Goal: Information Seeking & Learning: Learn about a topic

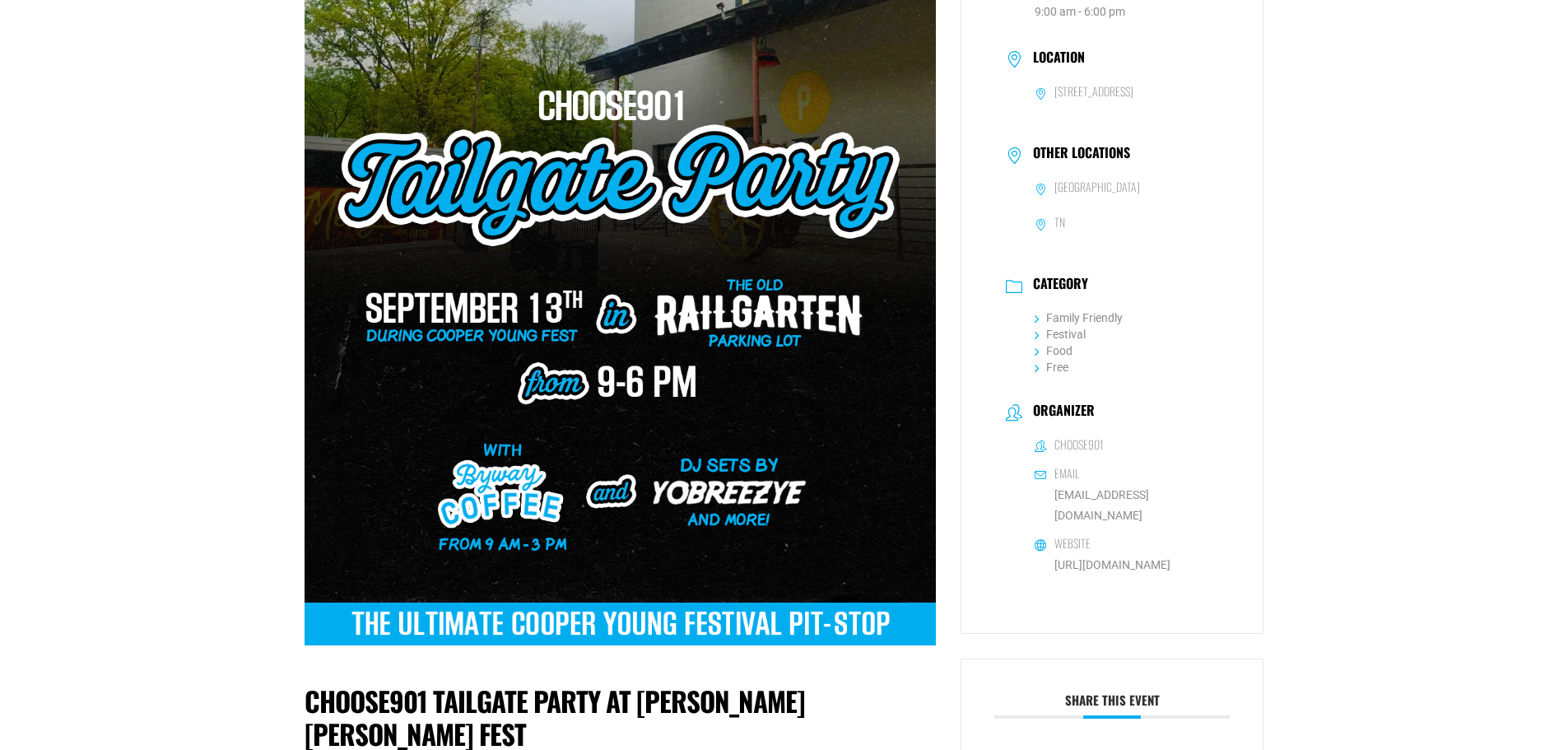
scroll to position [164, 0]
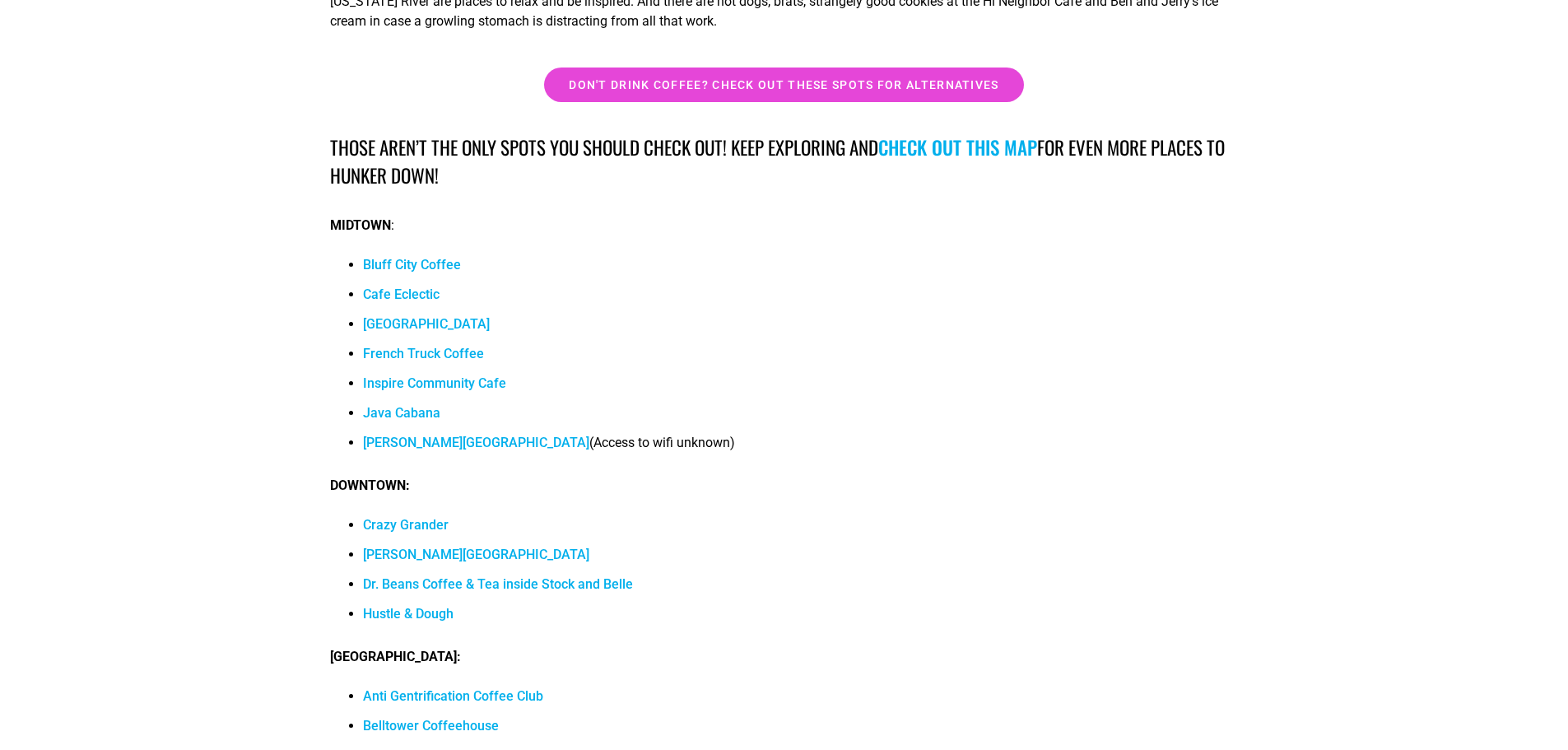
scroll to position [14977, 0]
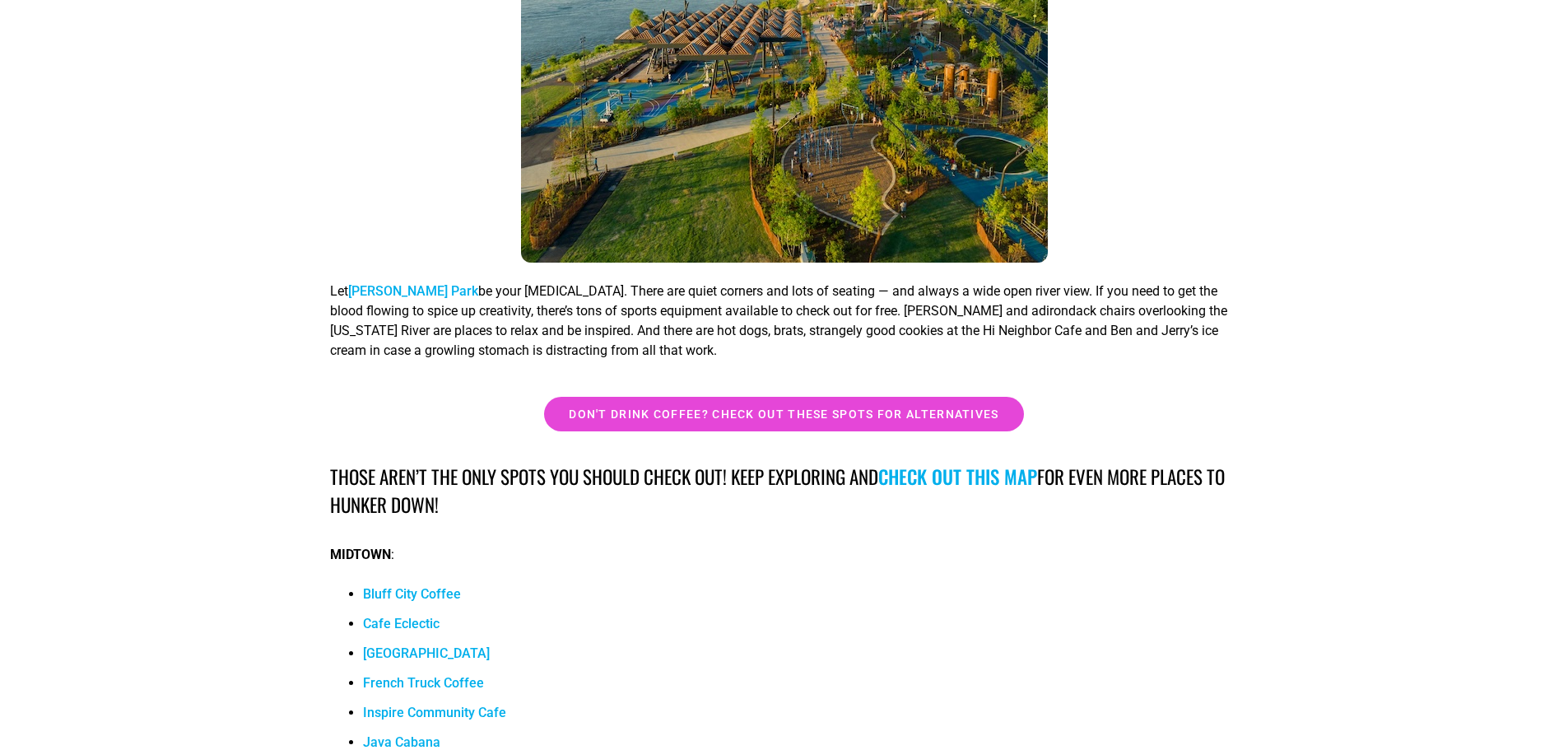
drag, startPoint x: 989, startPoint y: 398, endPoint x: 996, endPoint y: 410, distance: 13.9
click at [988, 462] on link "check out this map" at bounding box center [957, 477] width 159 height 28
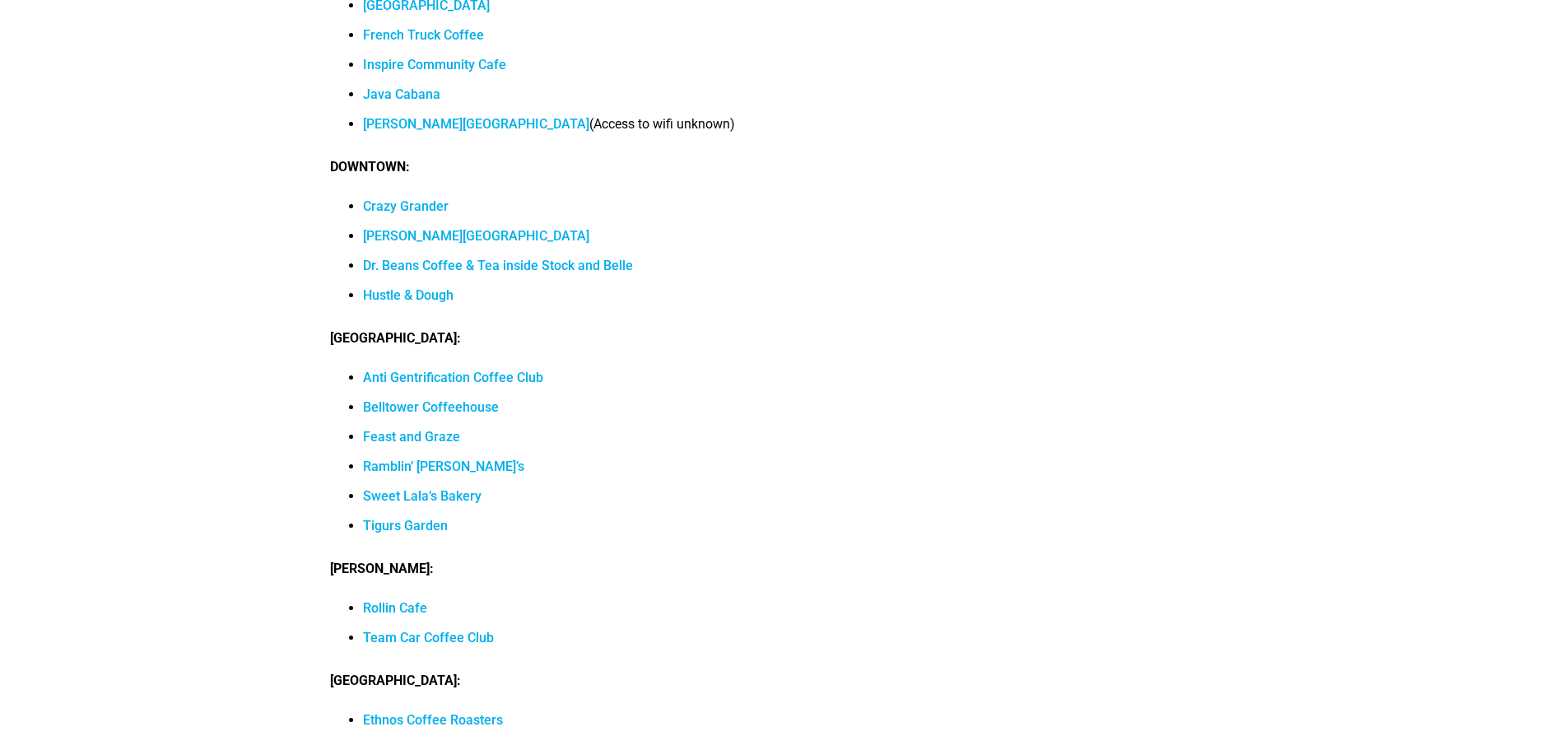
scroll to position [15131, 0]
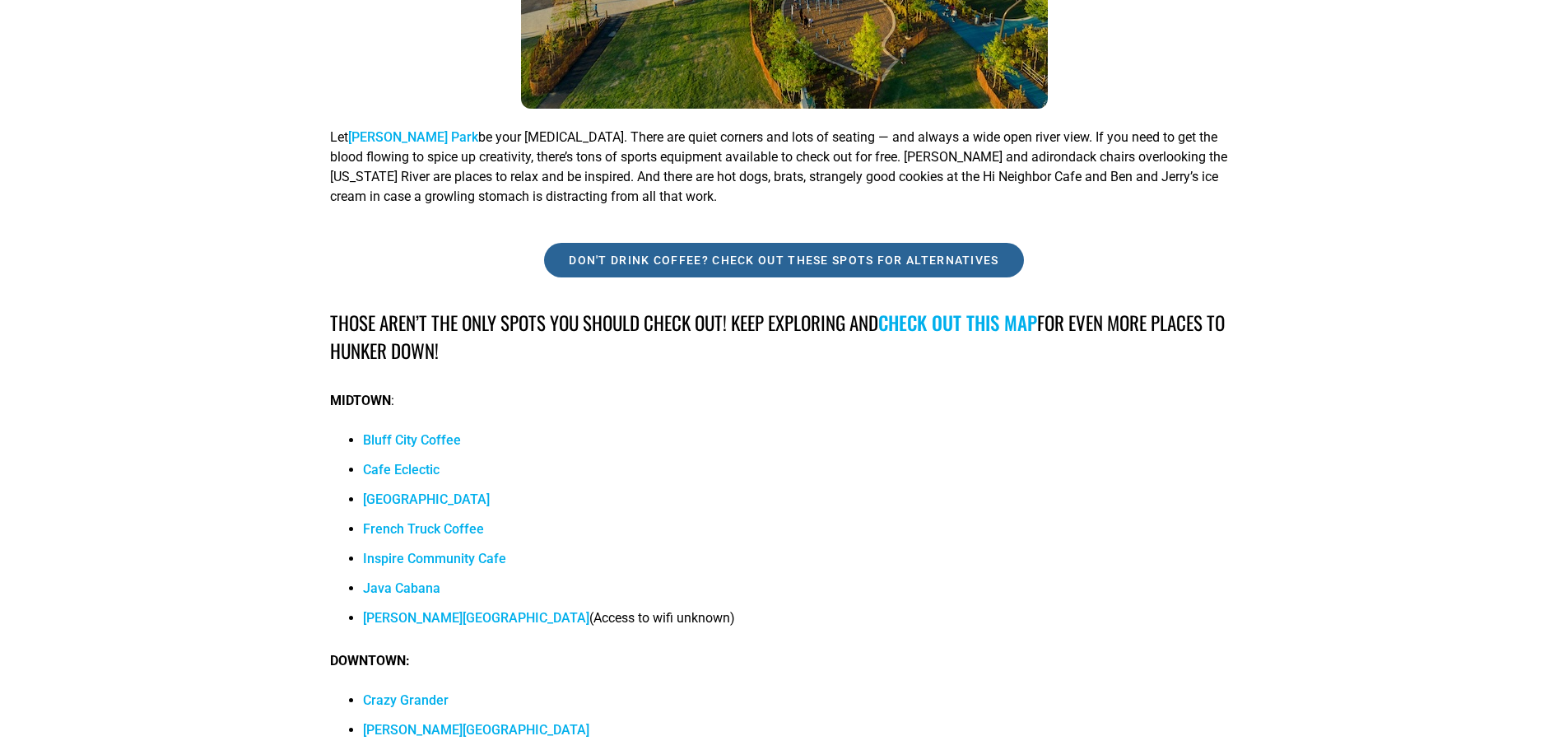
click at [698, 255] on span "Don't drink coffee? Check out these spots for alternatives" at bounding box center [783, 260] width 430 height 11
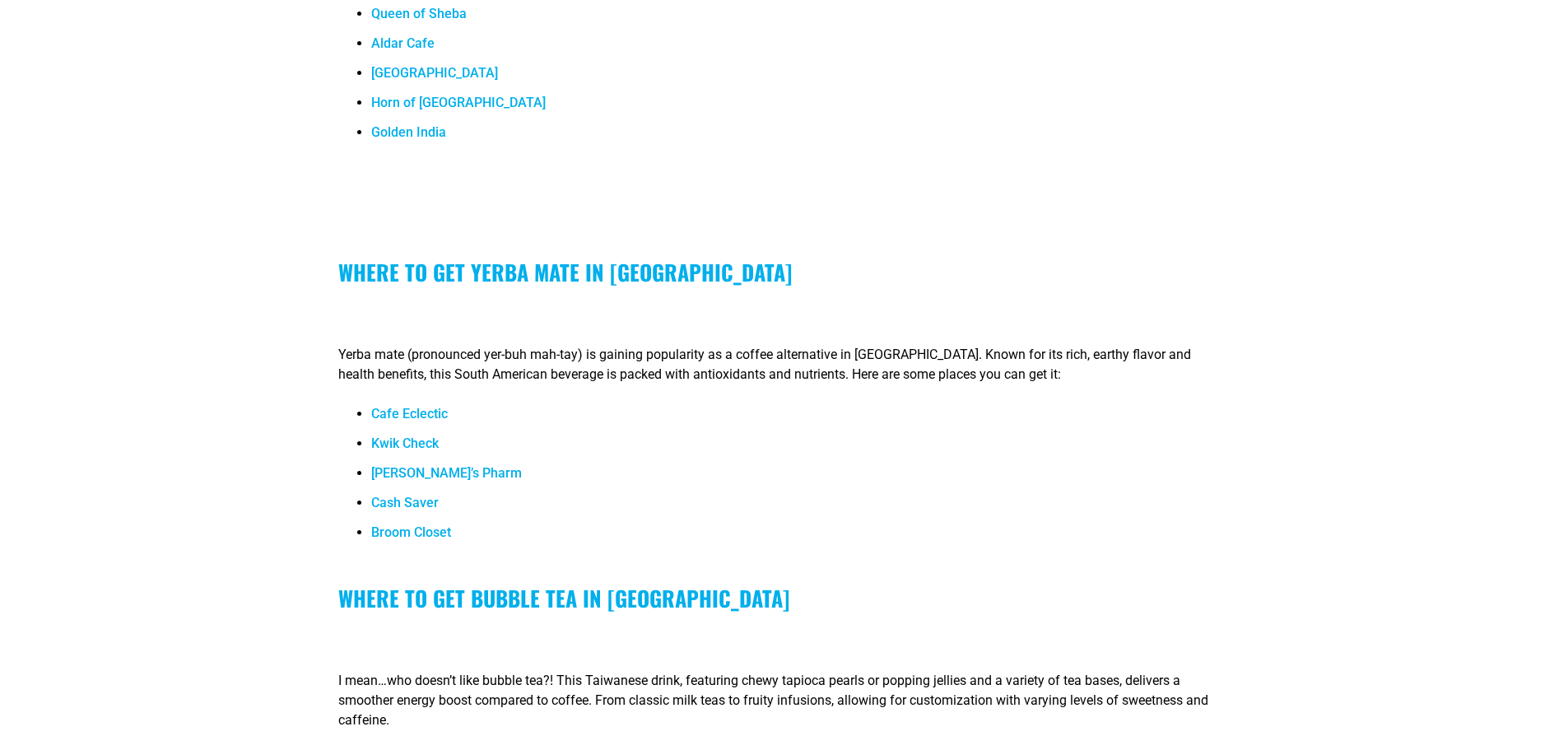
scroll to position [6583, 0]
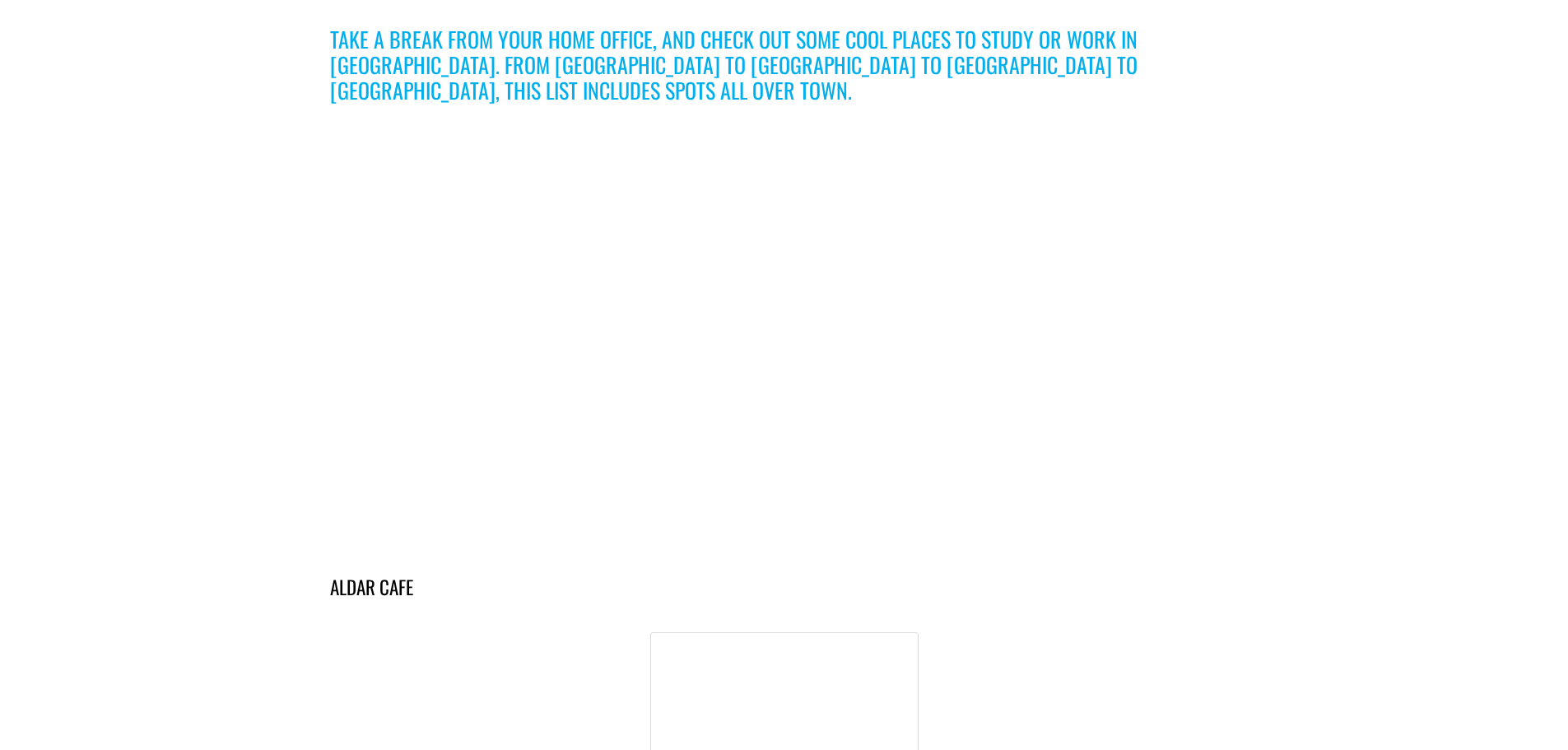
scroll to position [506, 0]
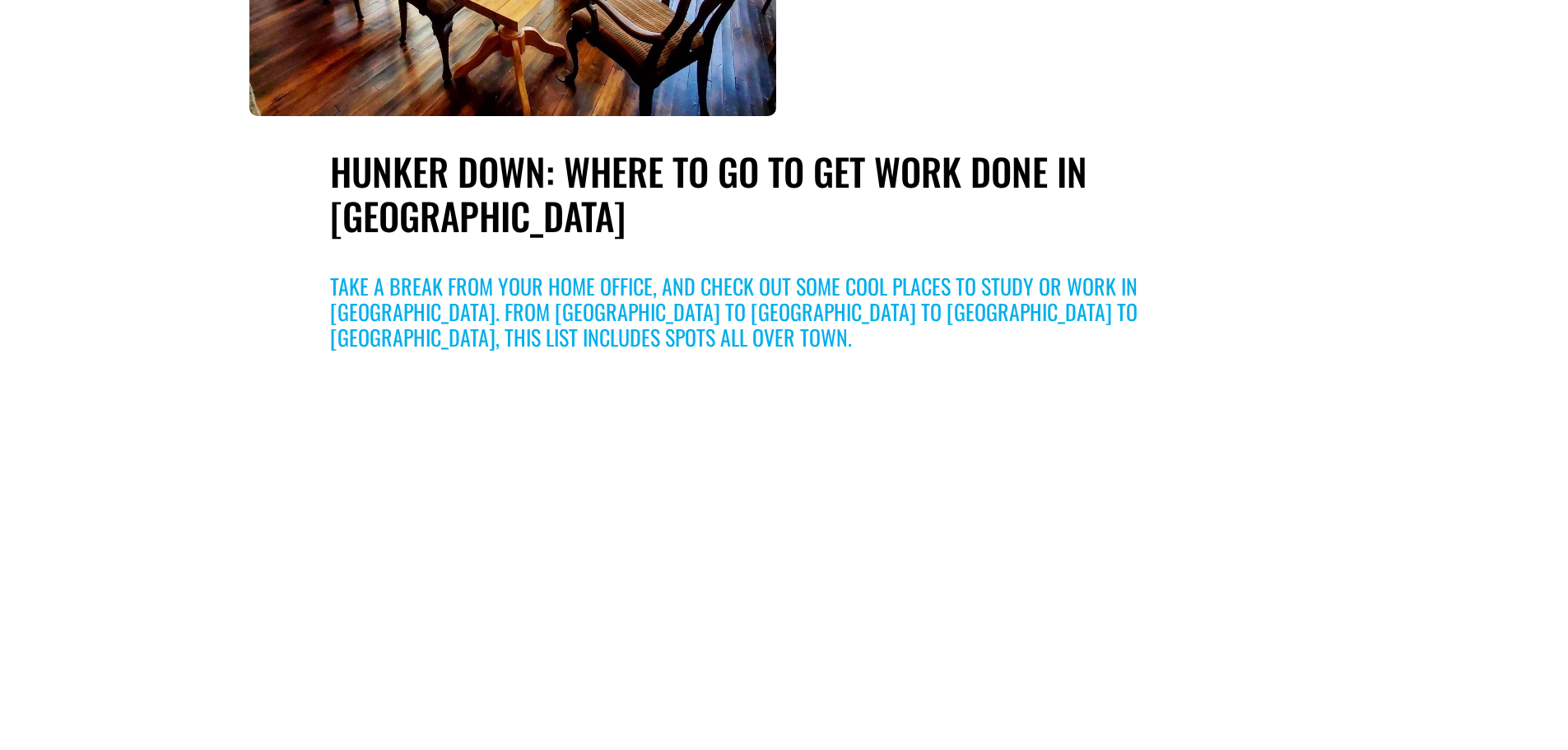
drag, startPoint x: 1334, startPoint y: 551, endPoint x: 1327, endPoint y: 460, distance: 91.3
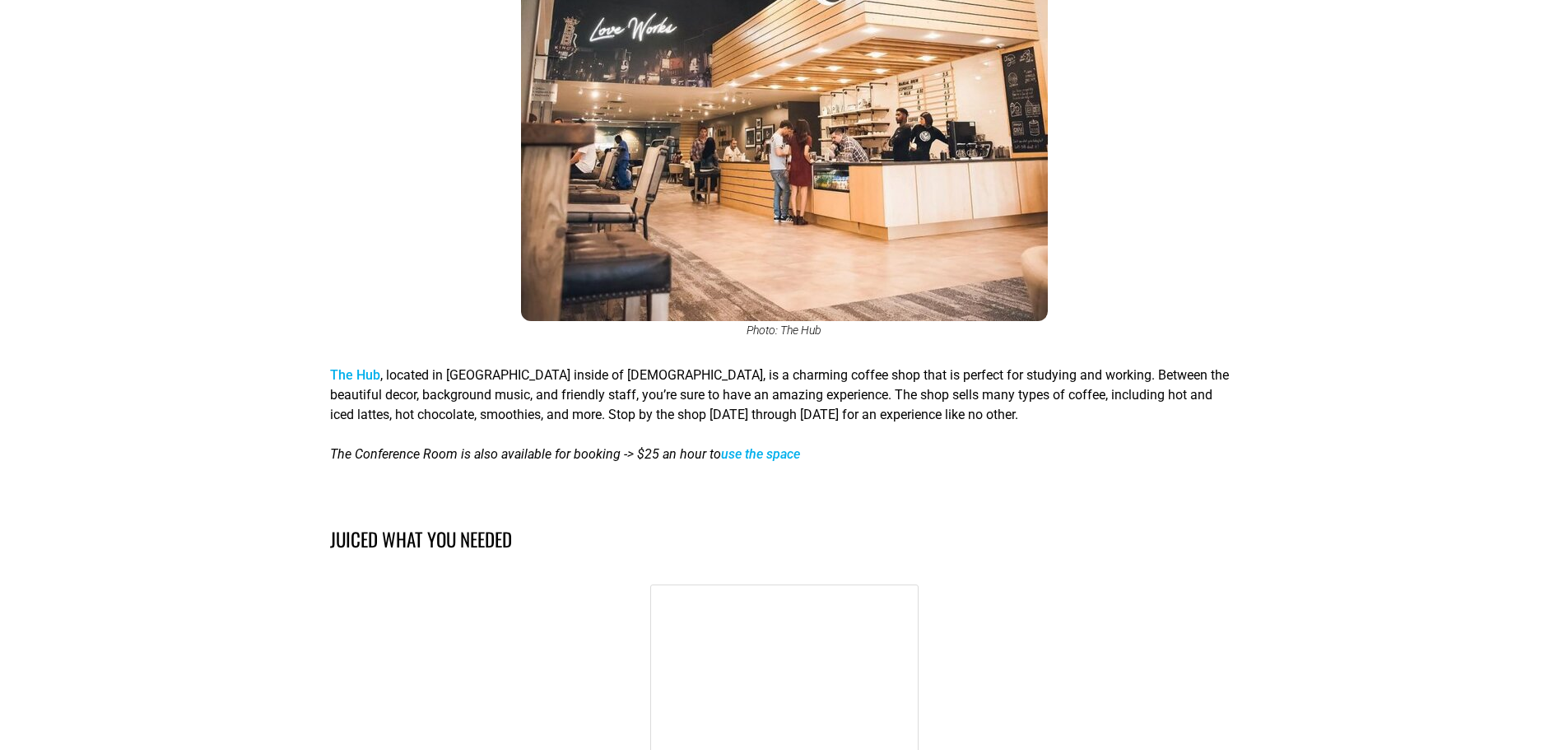
scroll to position [5278, 0]
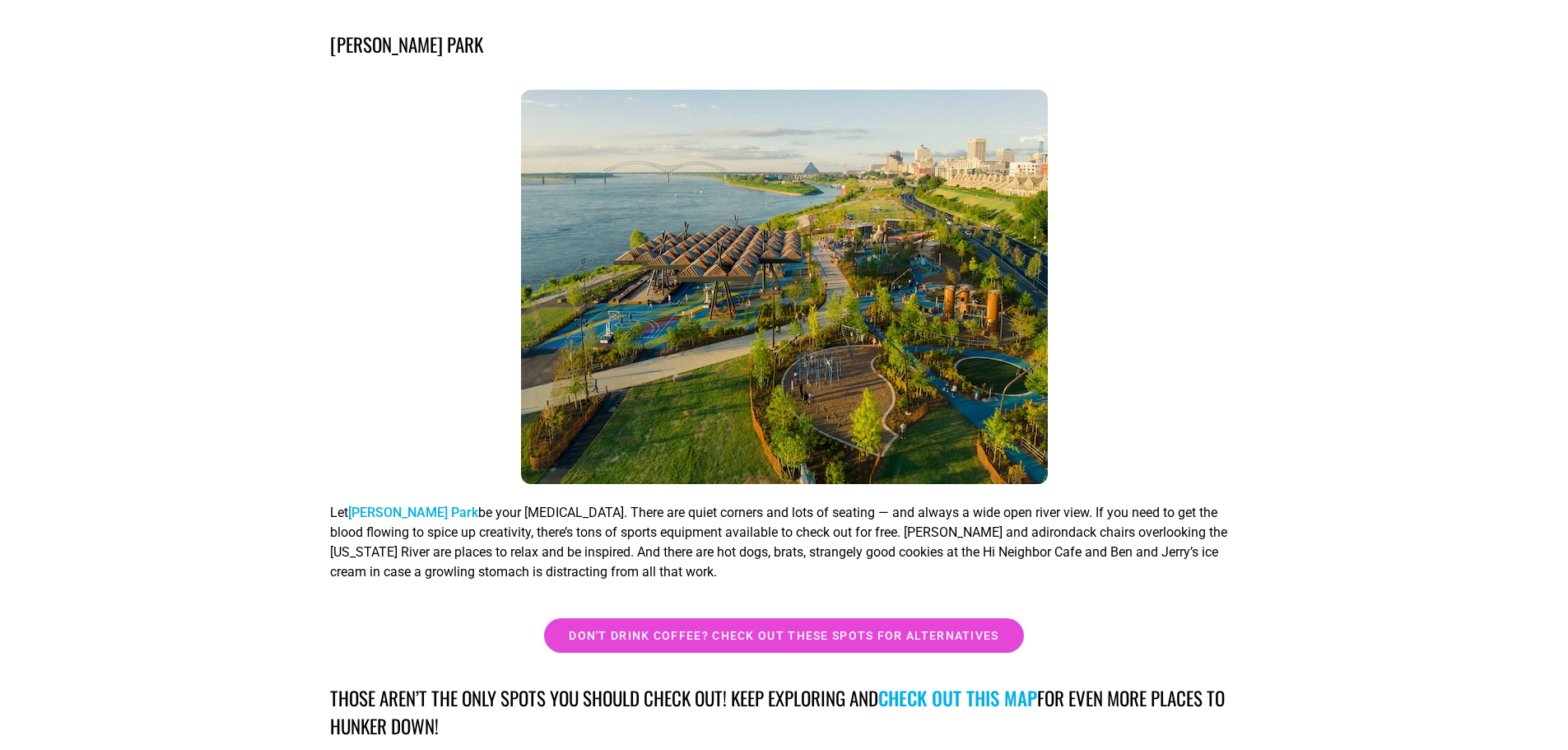
scroll to position [14883, 0]
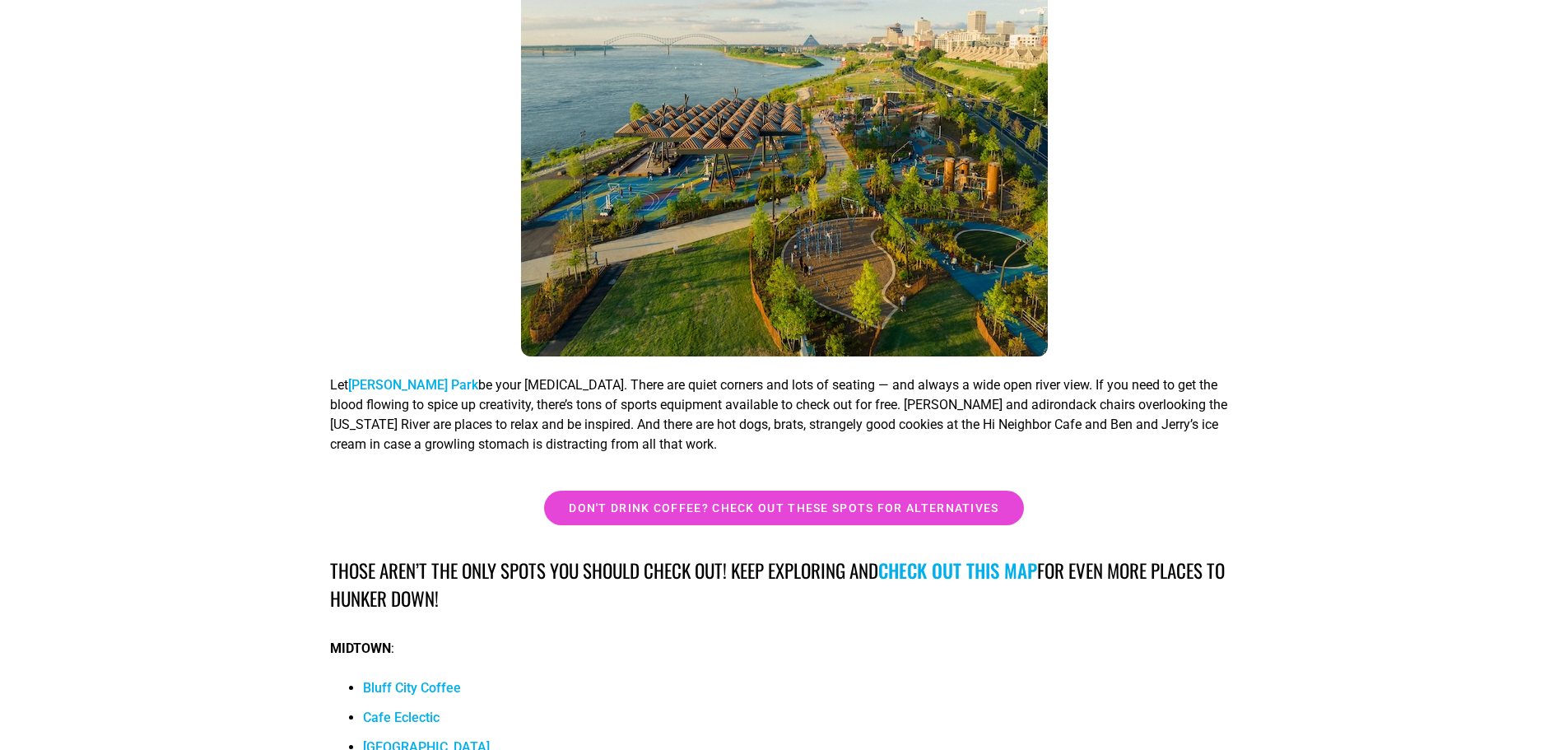
click at [1009, 556] on link "check out this map" at bounding box center [957, 570] width 159 height 28
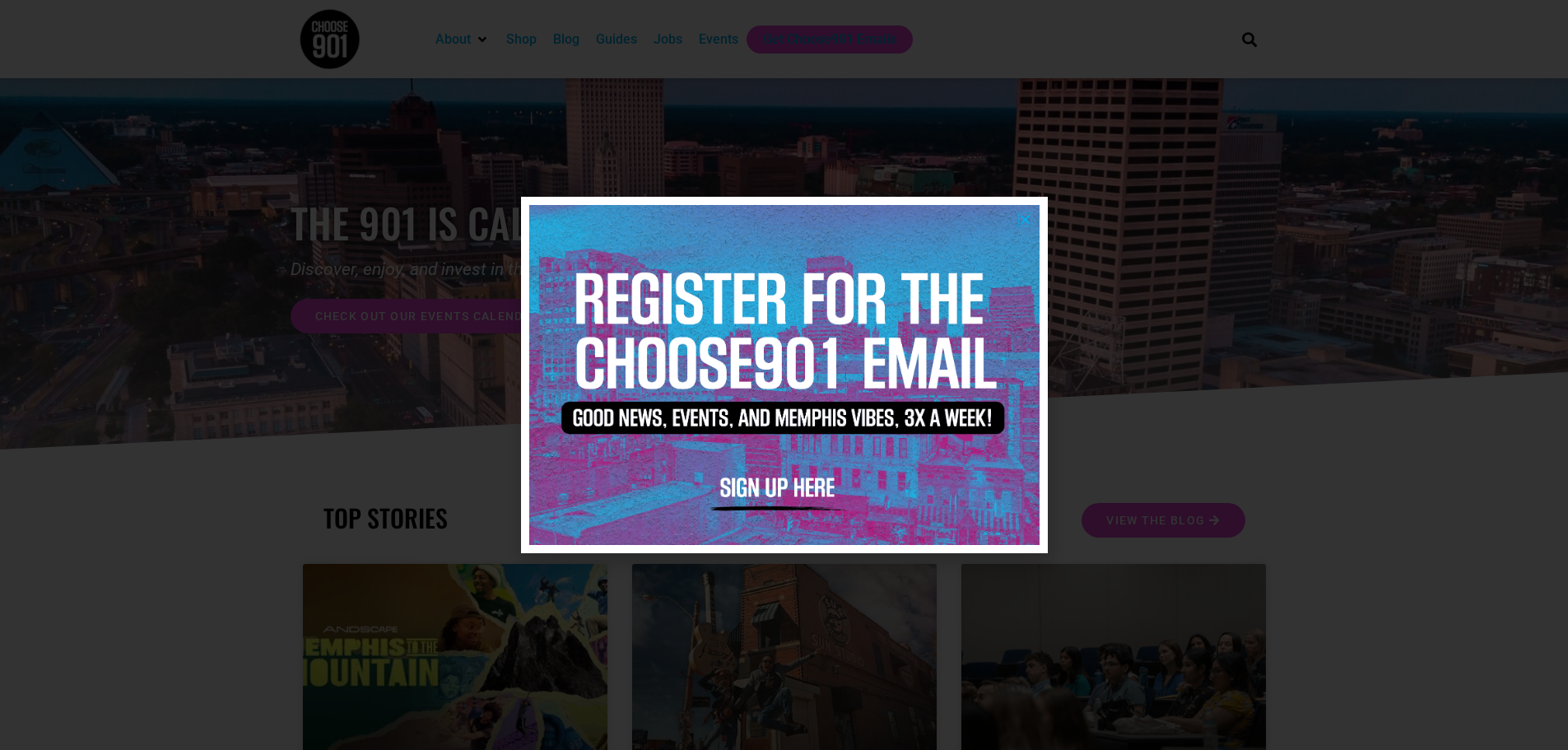
drag, startPoint x: 1027, startPoint y: 217, endPoint x: 995, endPoint y: 248, distance: 44.6
click at [1027, 218] on icon "Close" at bounding box center [1025, 219] width 12 height 12
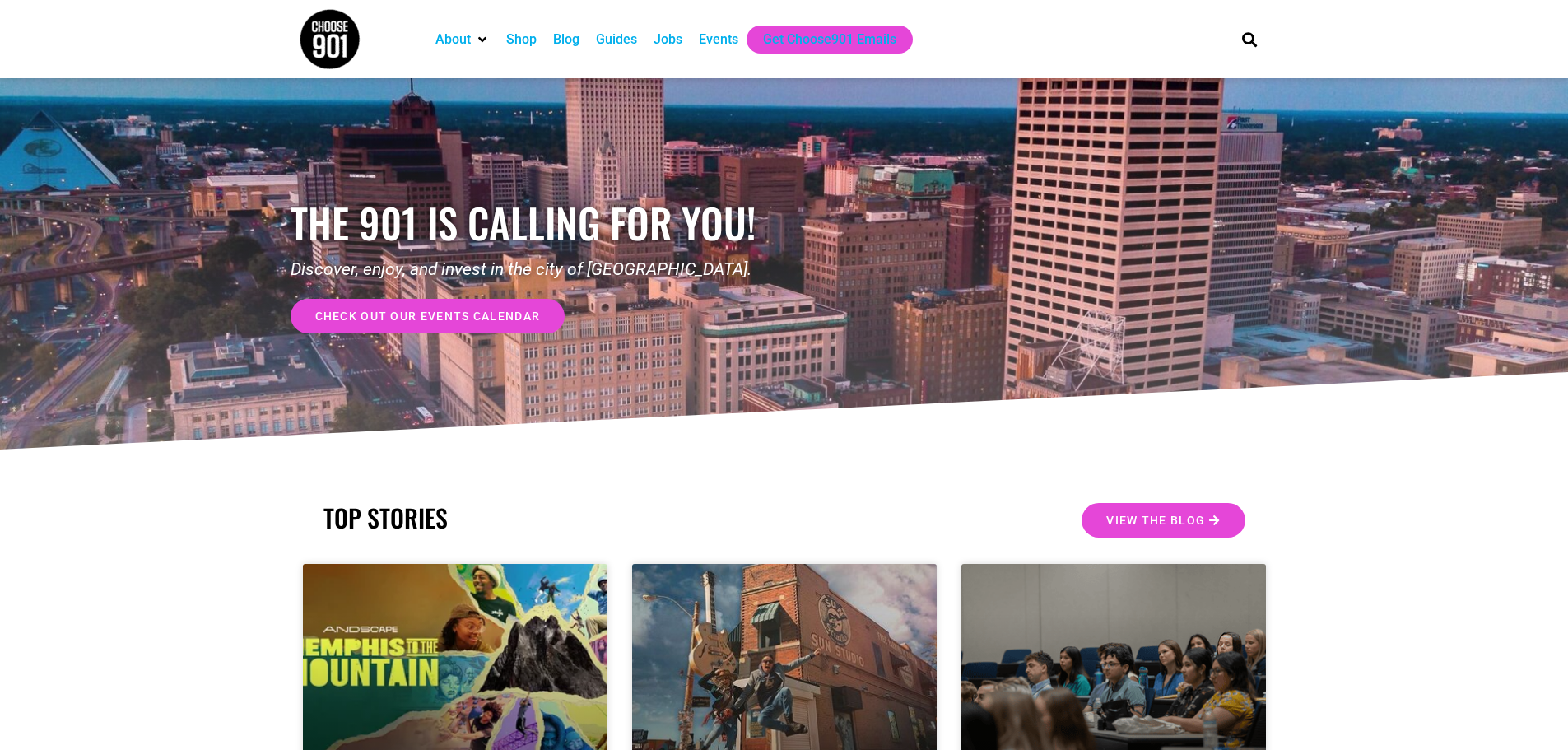
click at [609, 36] on div "Guides" at bounding box center [617, 39] width 41 height 20
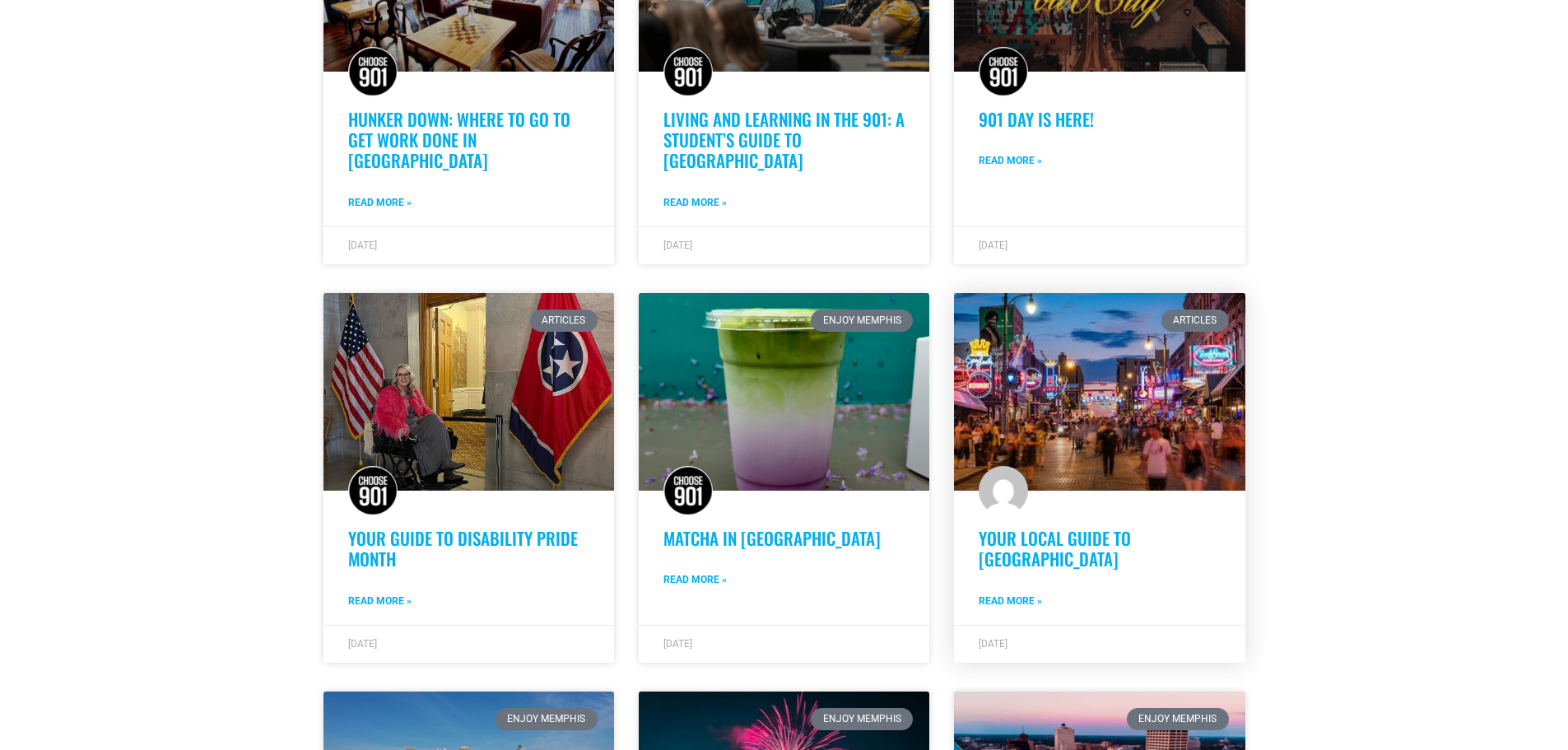
scroll to position [823, 0]
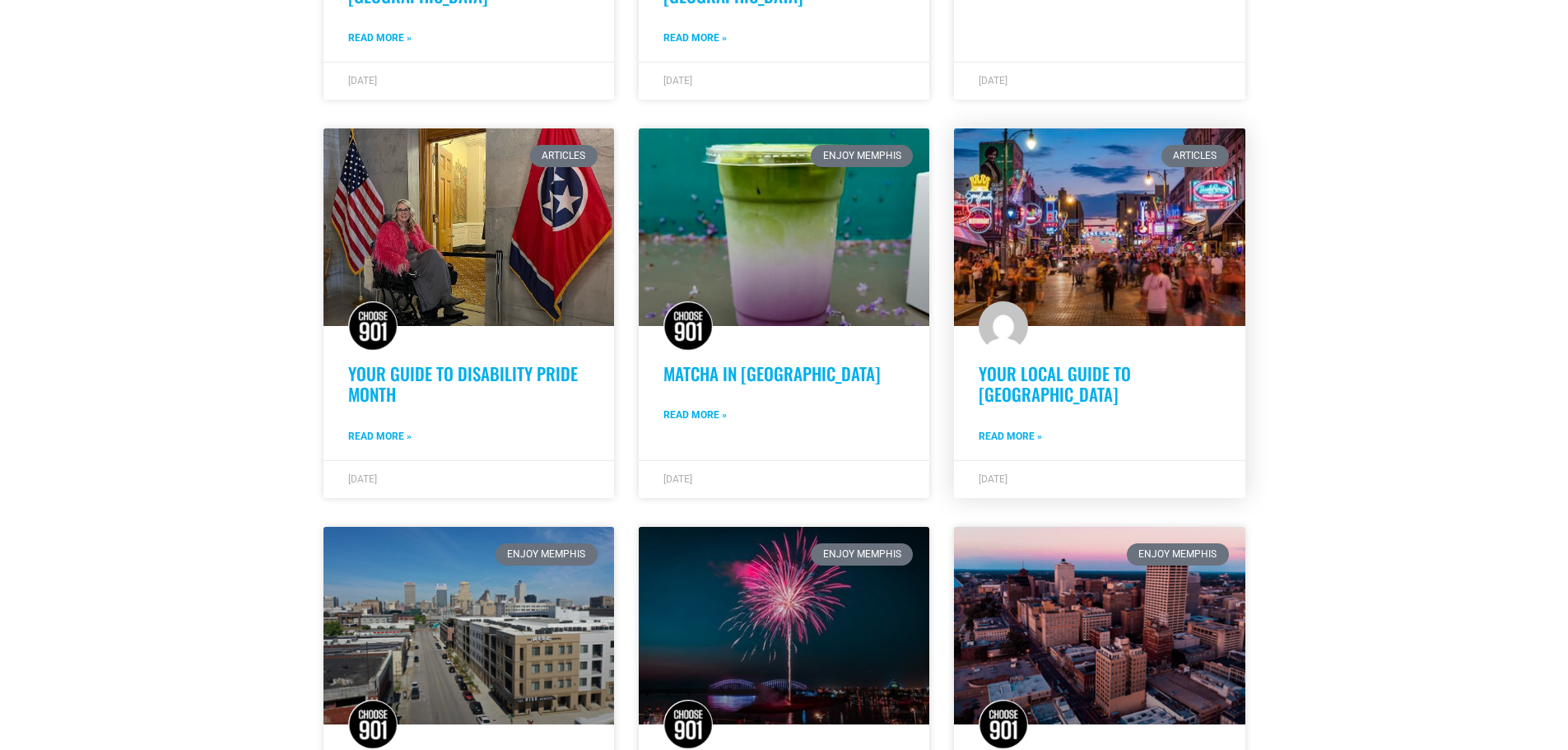
click at [1058, 253] on link at bounding box center [1099, 227] width 290 height 197
click at [1074, 360] on link "Your Local Guide to [GEOGRAPHIC_DATA]" at bounding box center [1055, 383] width 152 height 46
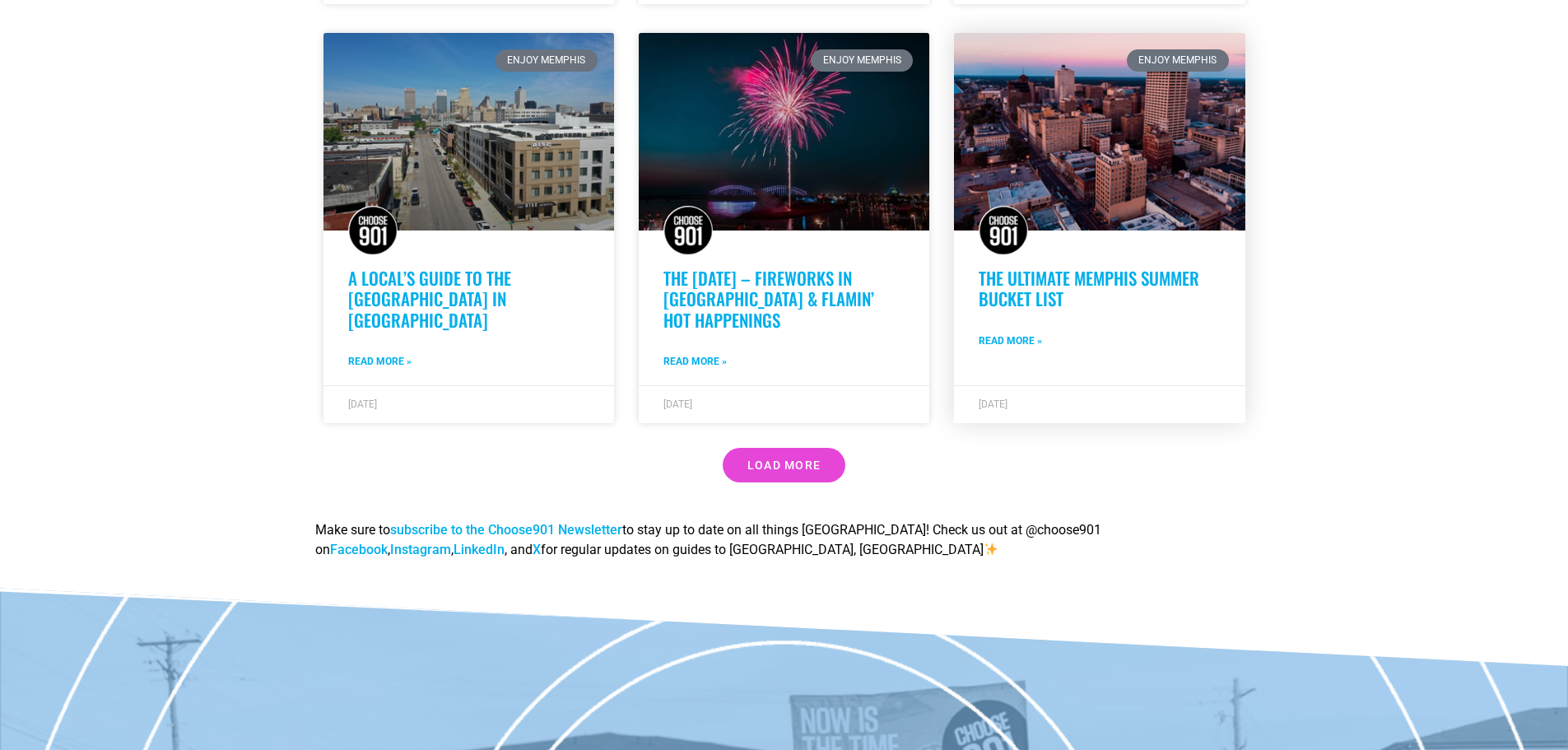
scroll to position [1234, 0]
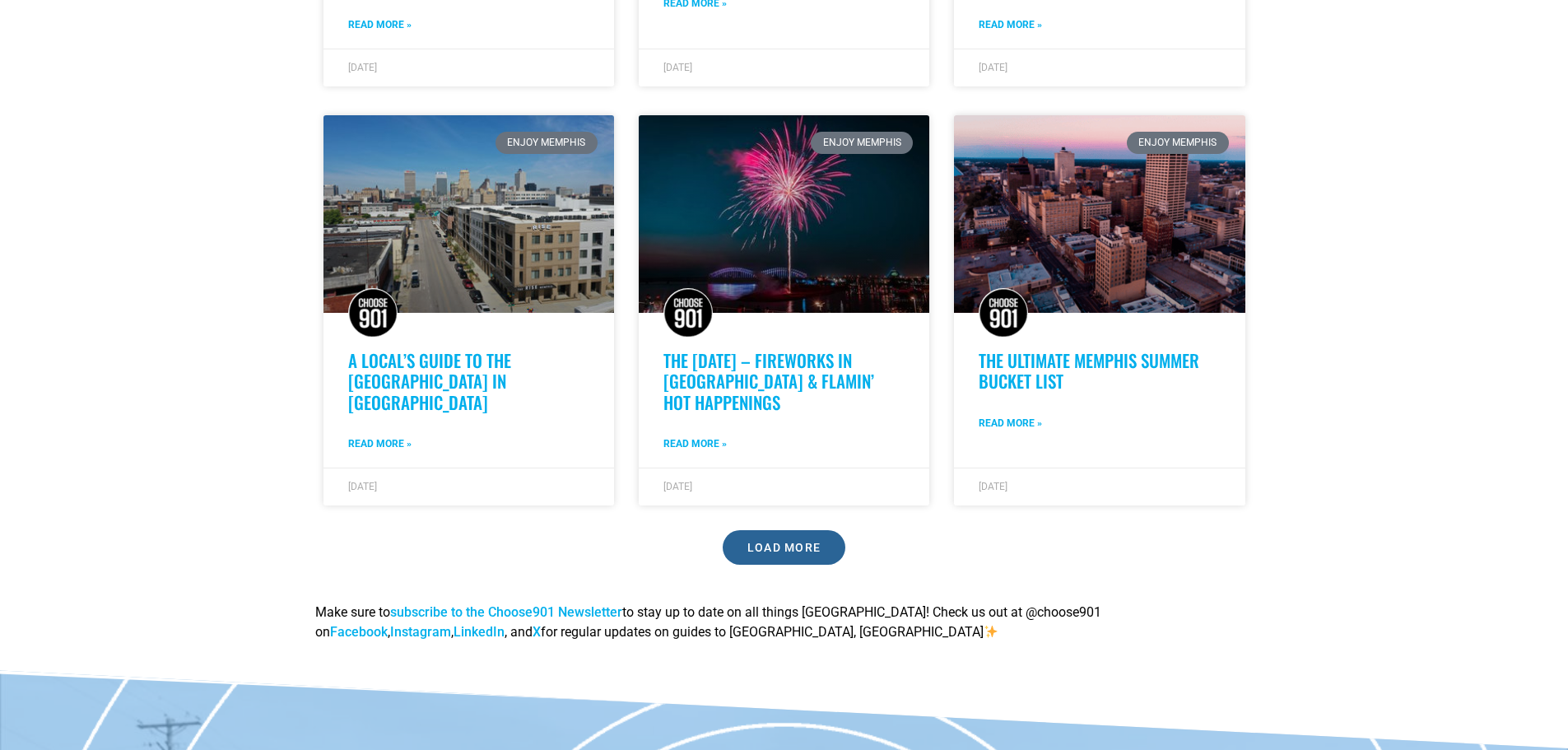
click at [787, 541] on span "Load More" at bounding box center [784, 547] width 74 height 11
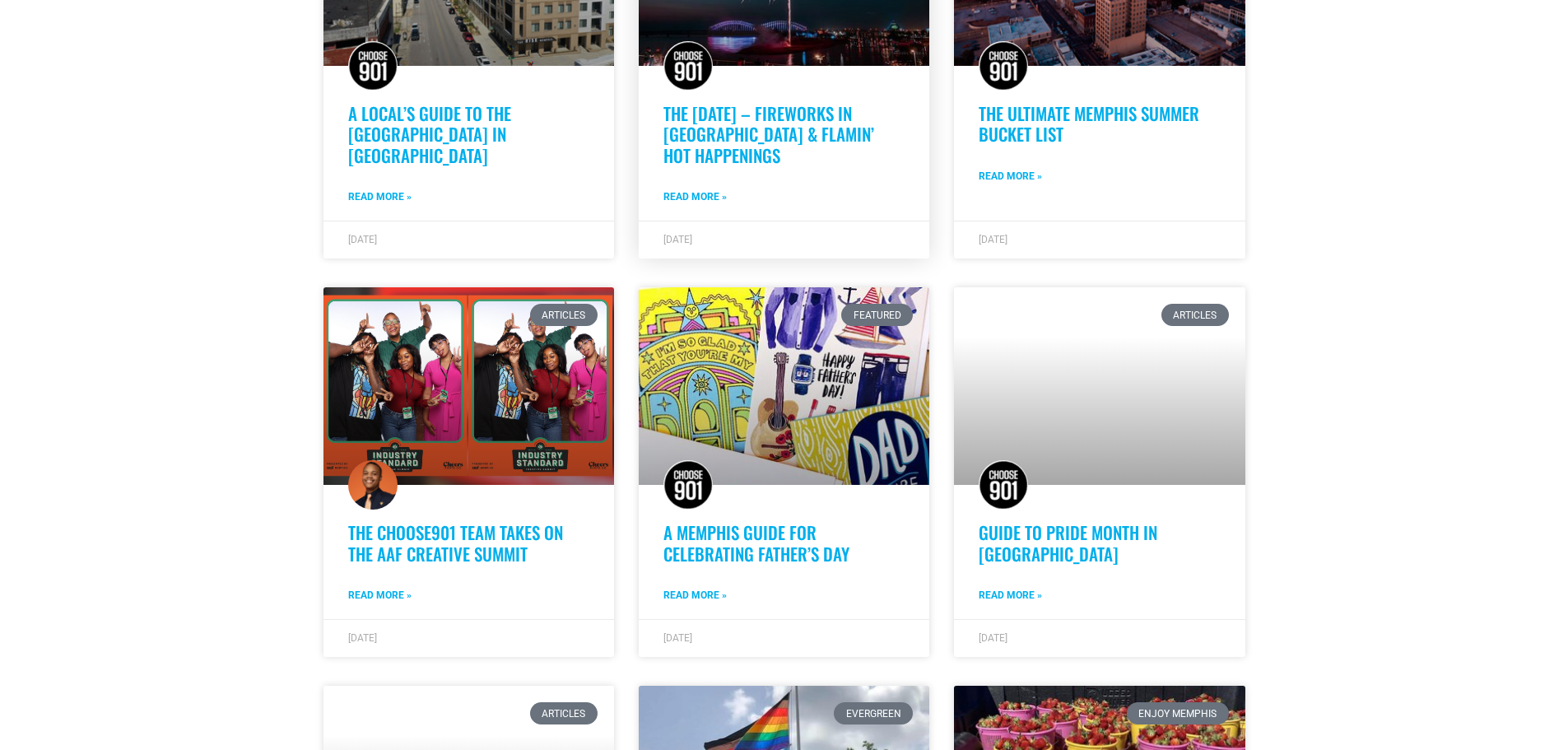
scroll to position [1152, 0]
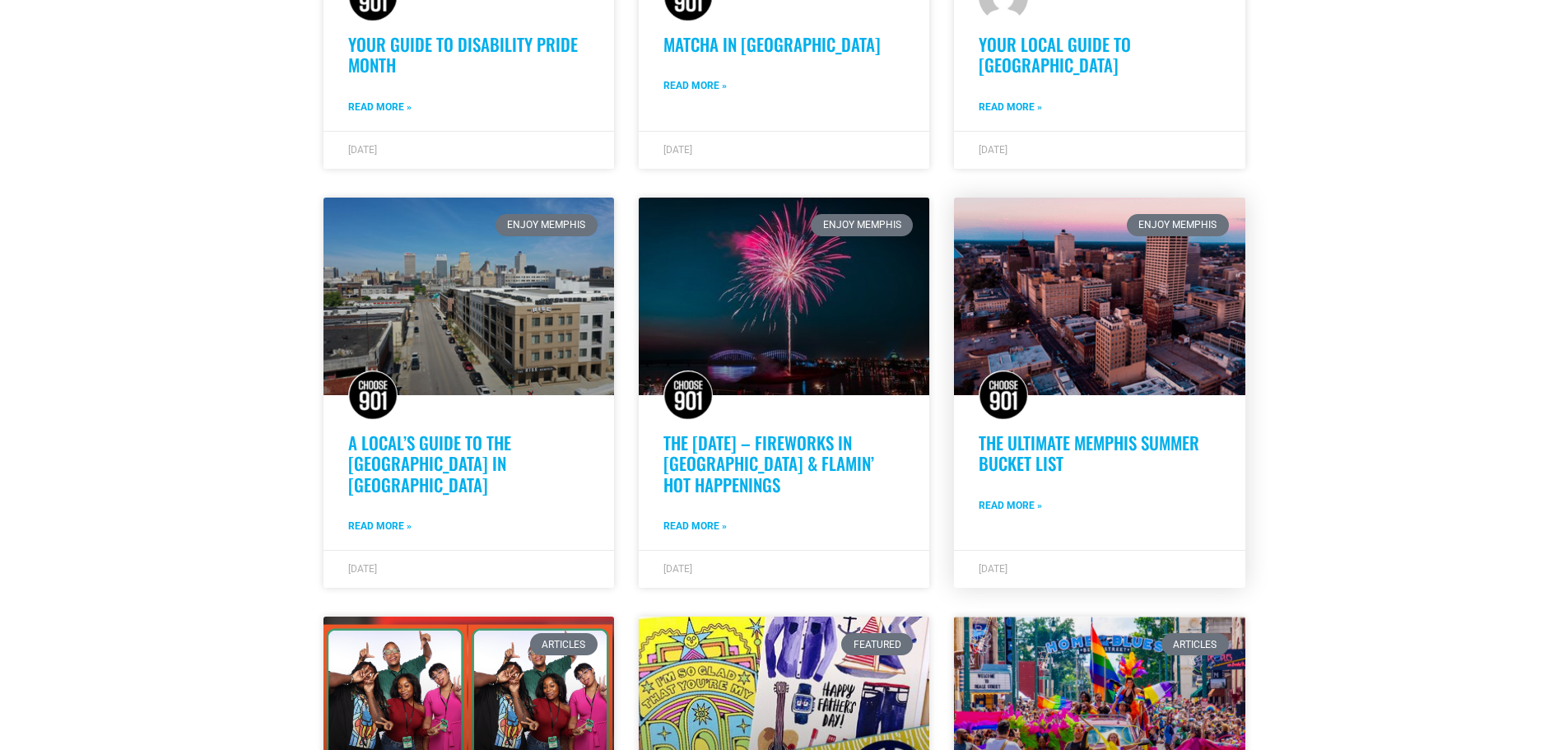
click at [1068, 286] on link at bounding box center [1099, 296] width 290 height 197
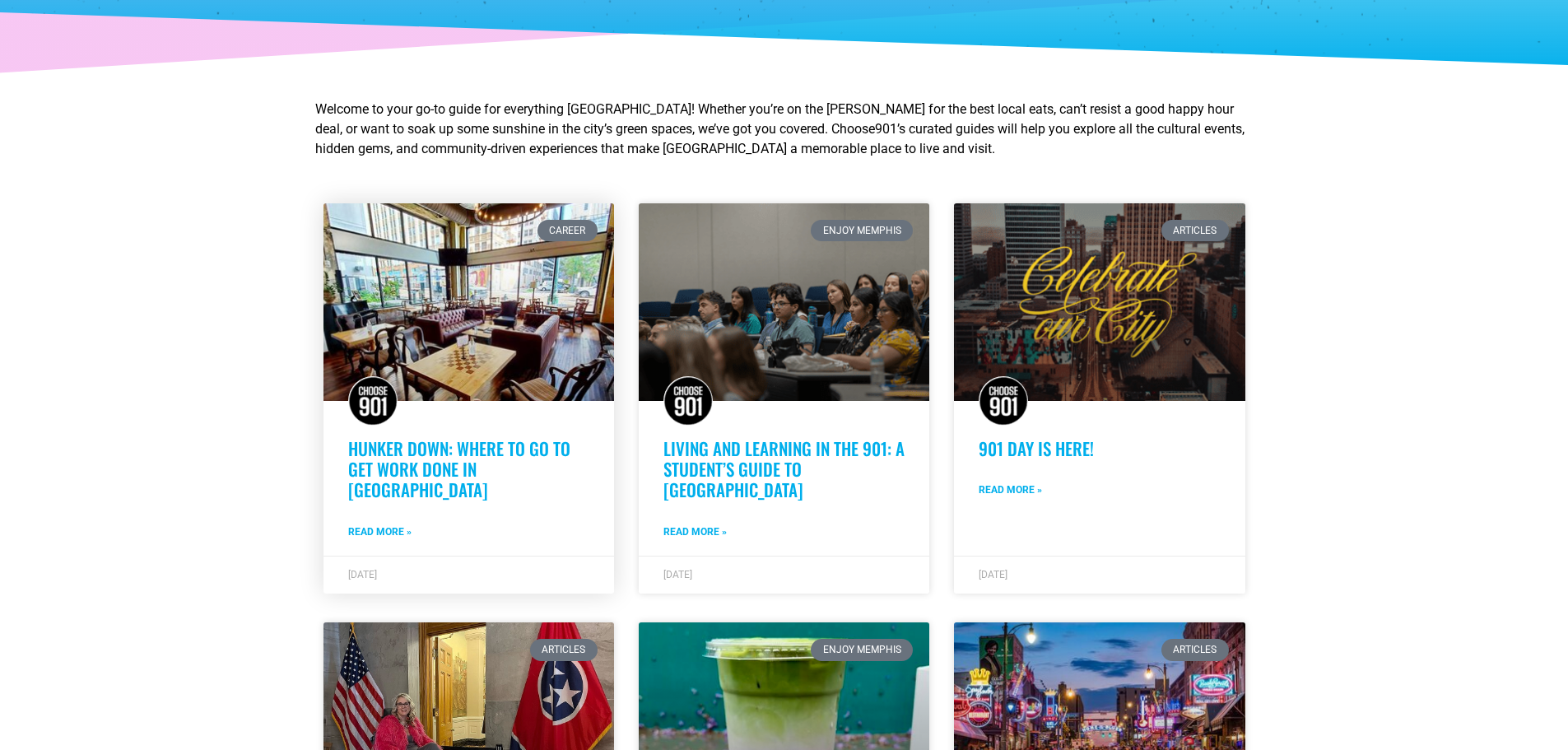
scroll to position [0, 0]
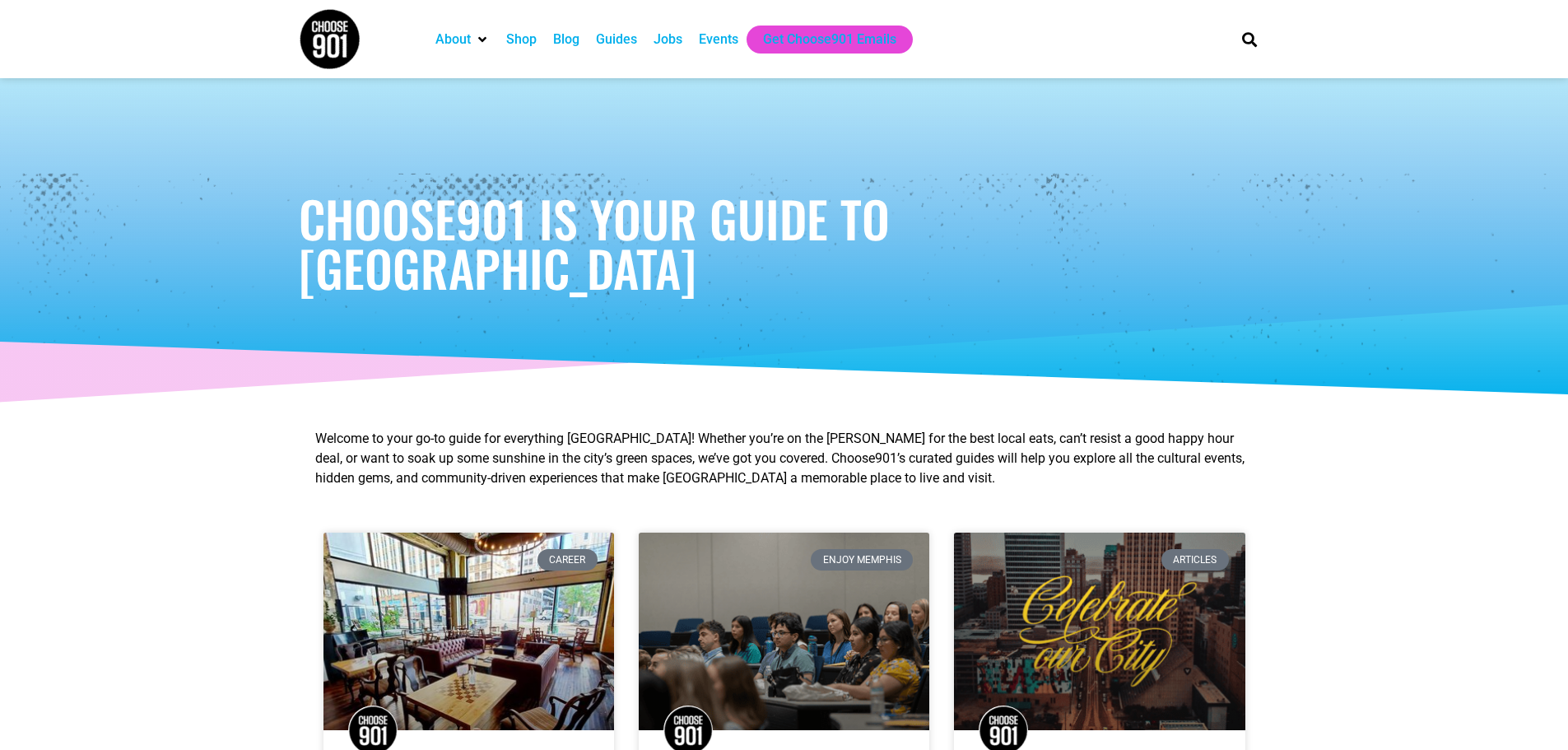
click at [612, 42] on div "Guides" at bounding box center [617, 39] width 41 height 20
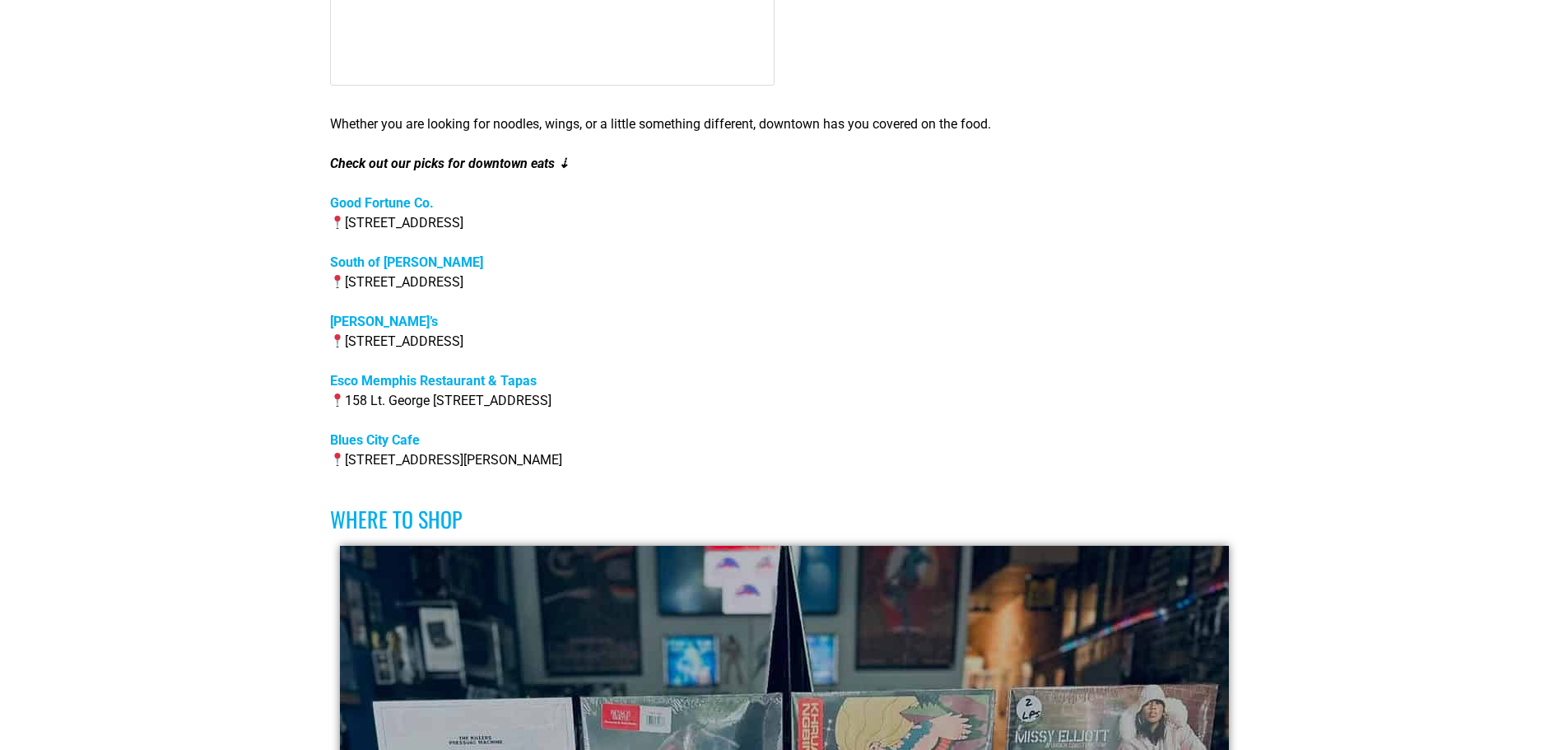
scroll to position [1810, 0]
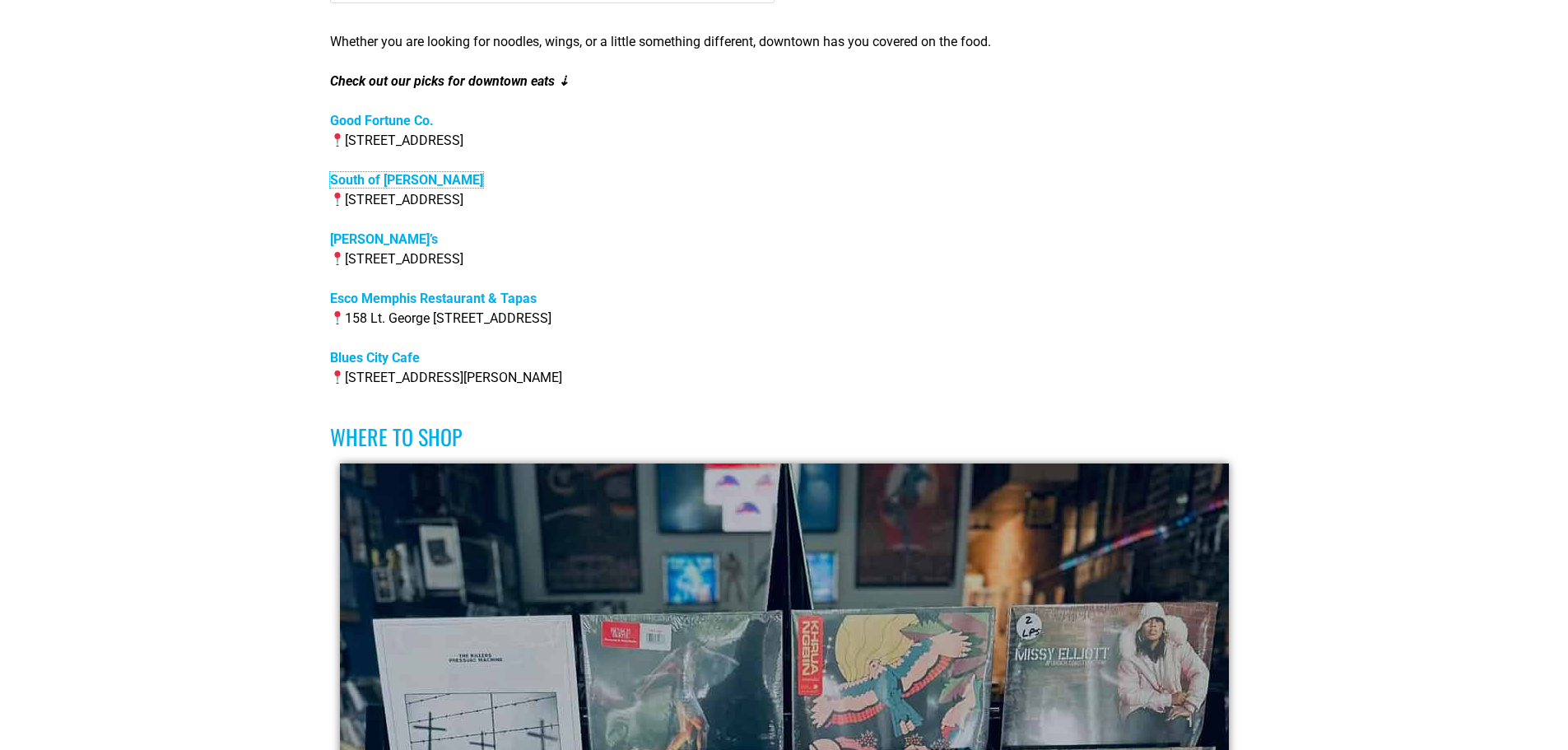
drag, startPoint x: 390, startPoint y: 181, endPoint x: 433, endPoint y: 194, distance: 44.9
click at [391, 181] on strong "South of [PERSON_NAME]" at bounding box center [406, 180] width 153 height 16
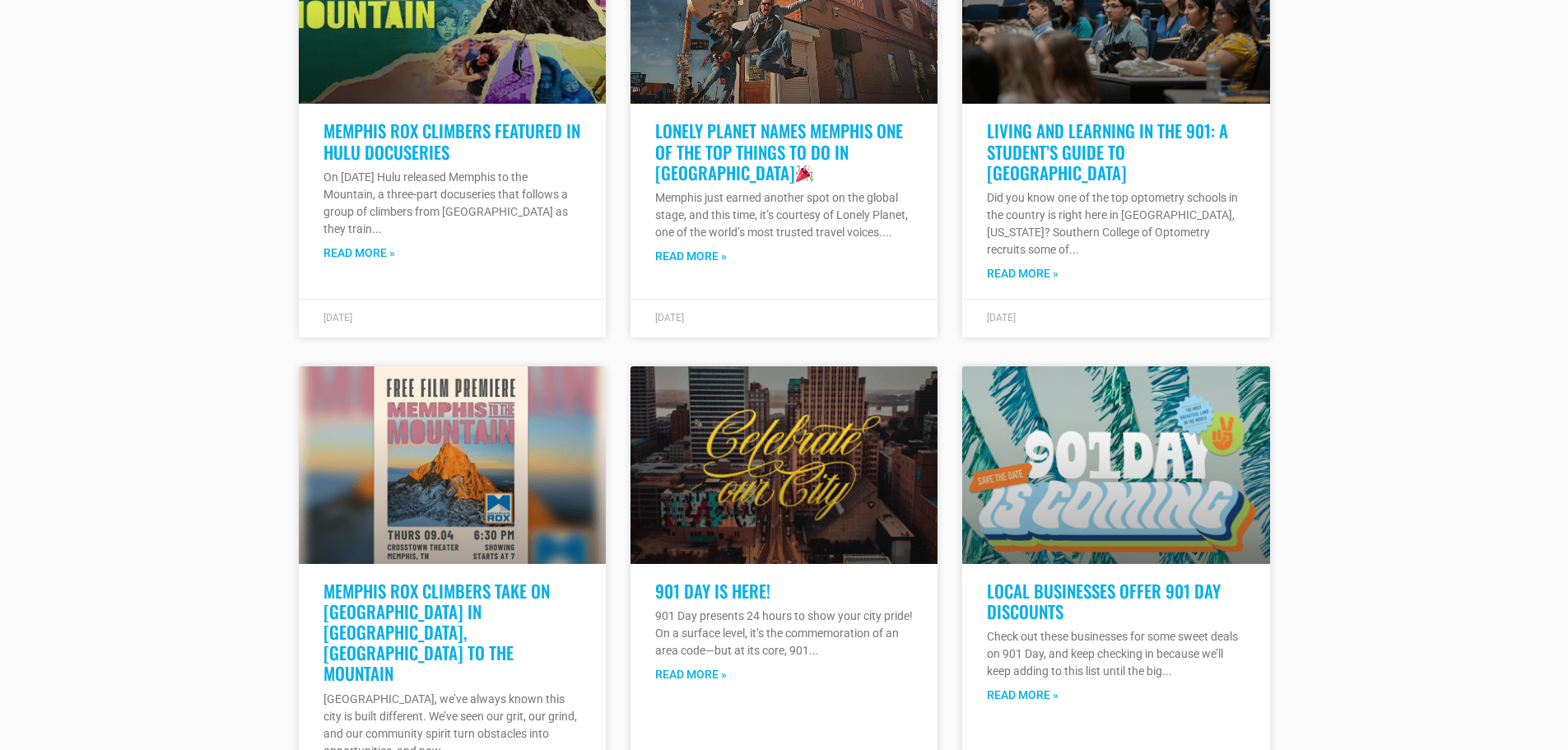
scroll to position [5184, 0]
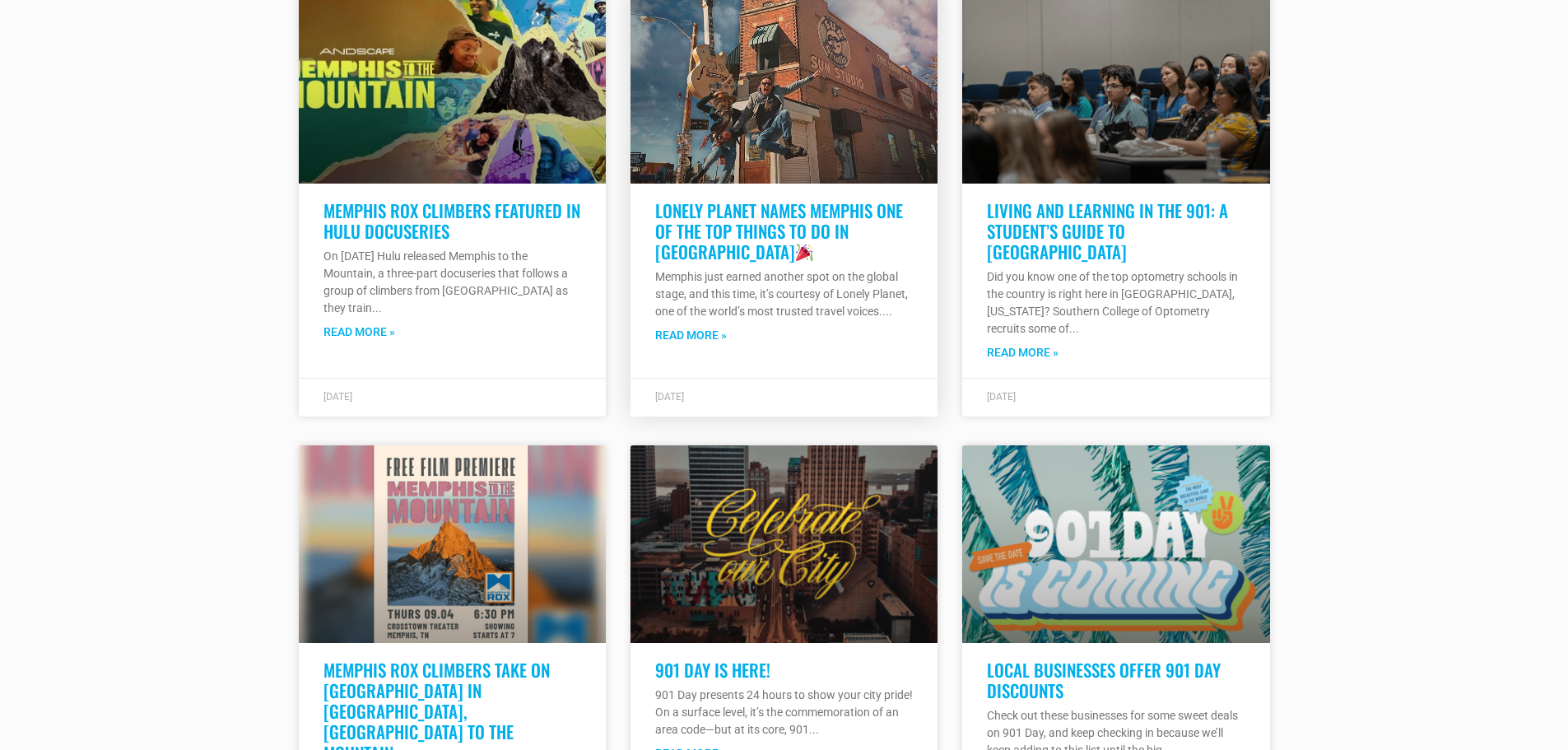
scroll to position [10286, 0]
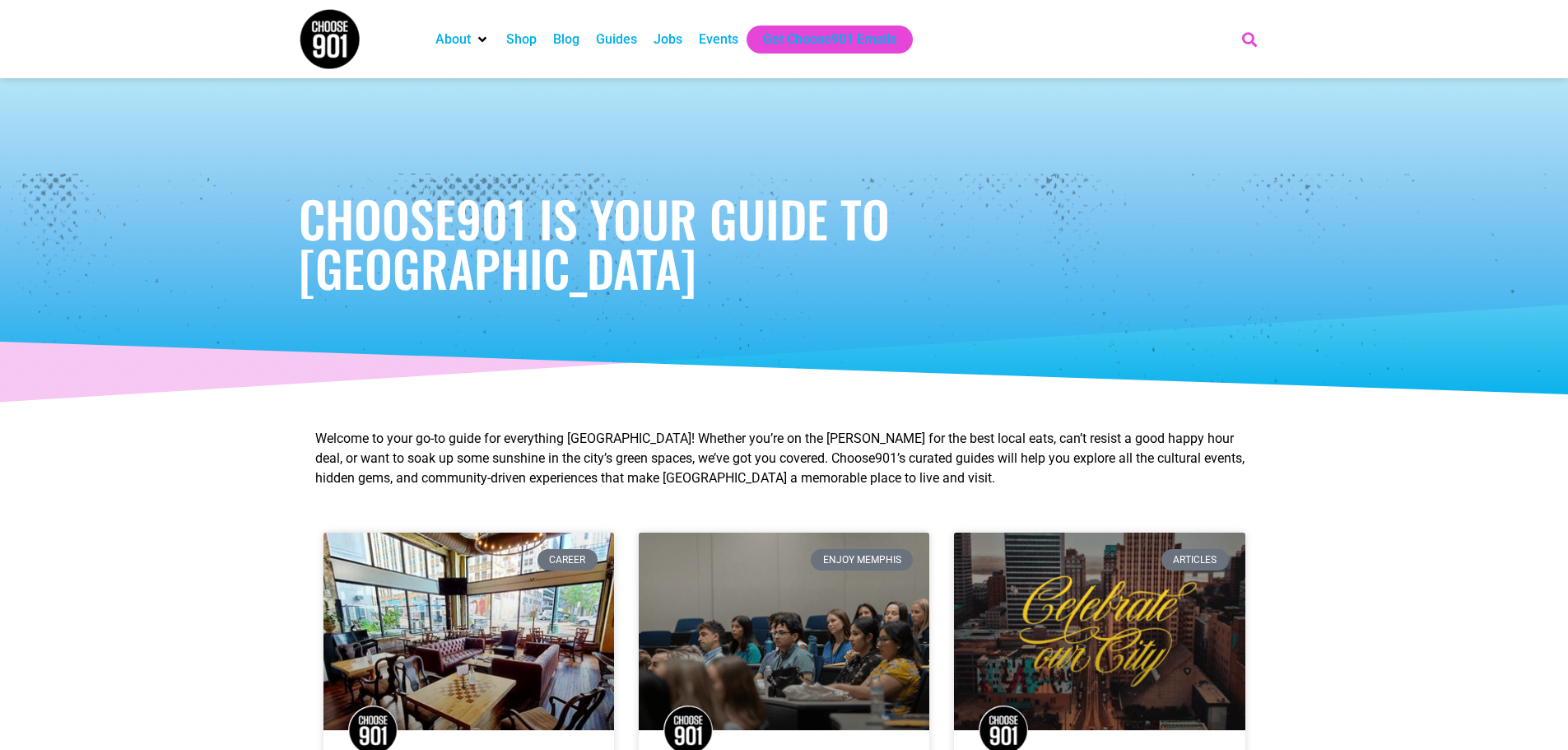
click at [1250, 39] on icon "Search" at bounding box center [1248, 39] width 27 height 27
type input "food"
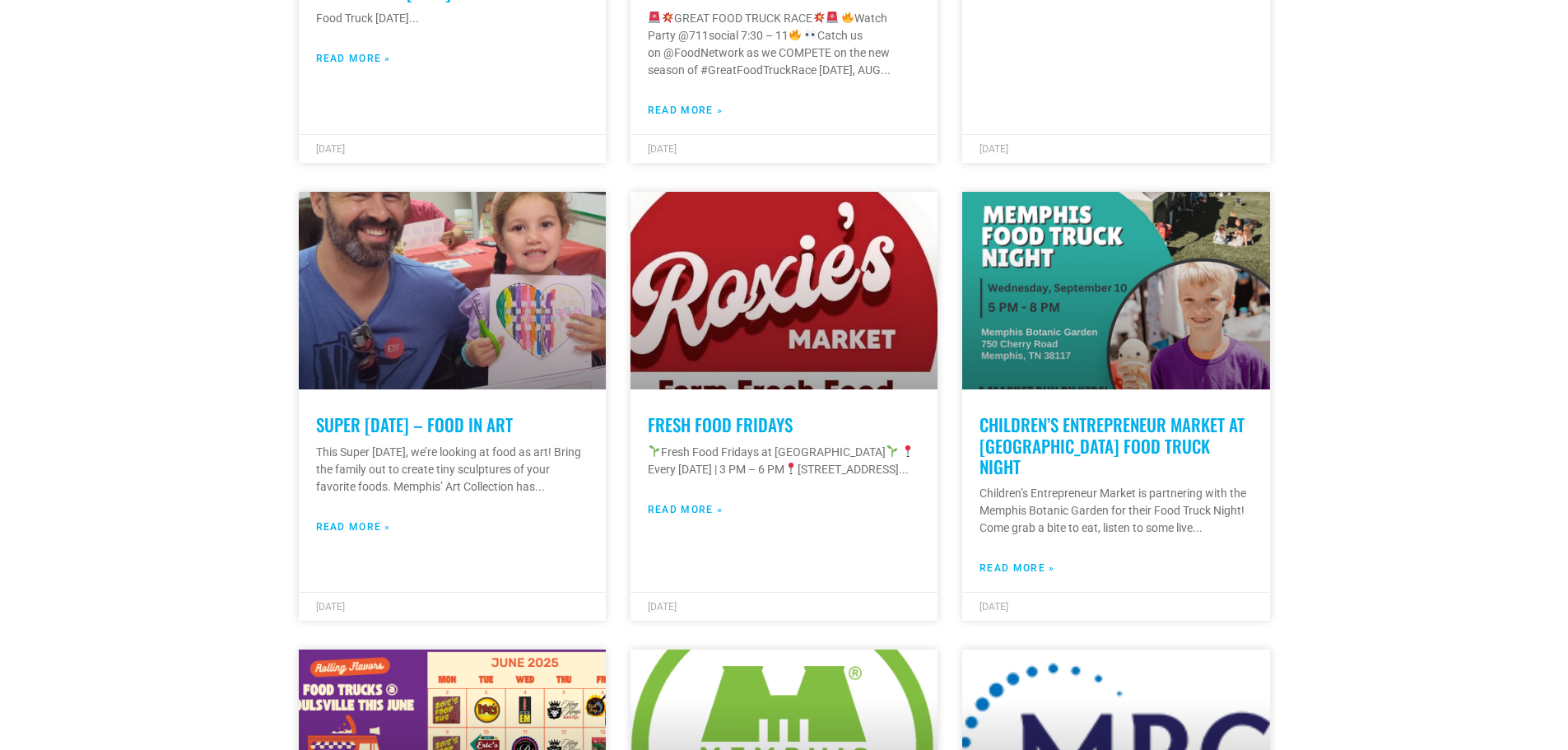
scroll to position [741, 0]
